Goal: Information Seeking & Learning: Learn about a topic

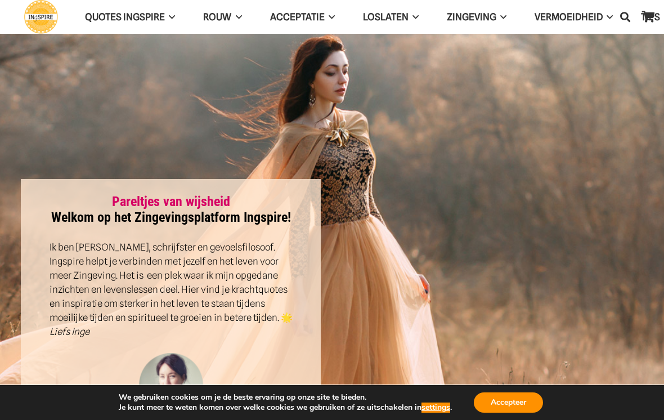
scroll to position [3, 0]
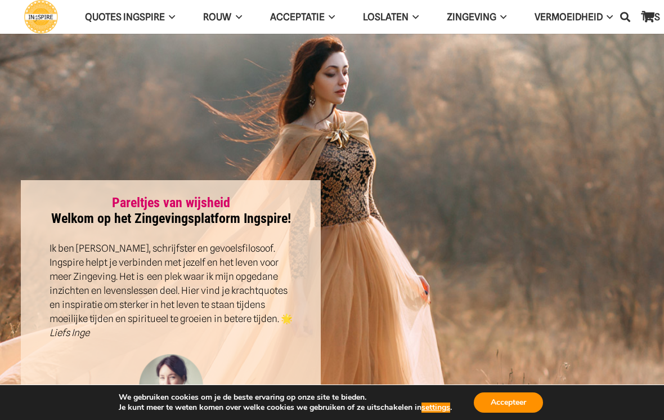
click at [601, 11] on span "VERMOEIDHEID" at bounding box center [569, 16] width 68 height 11
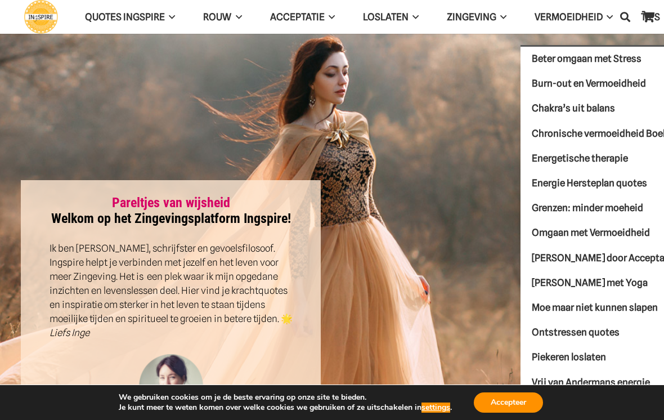
click at [631, 59] on span "Beter omgaan met Stress" at bounding box center [587, 58] width 110 height 11
